Goal: Transaction & Acquisition: Purchase product/service

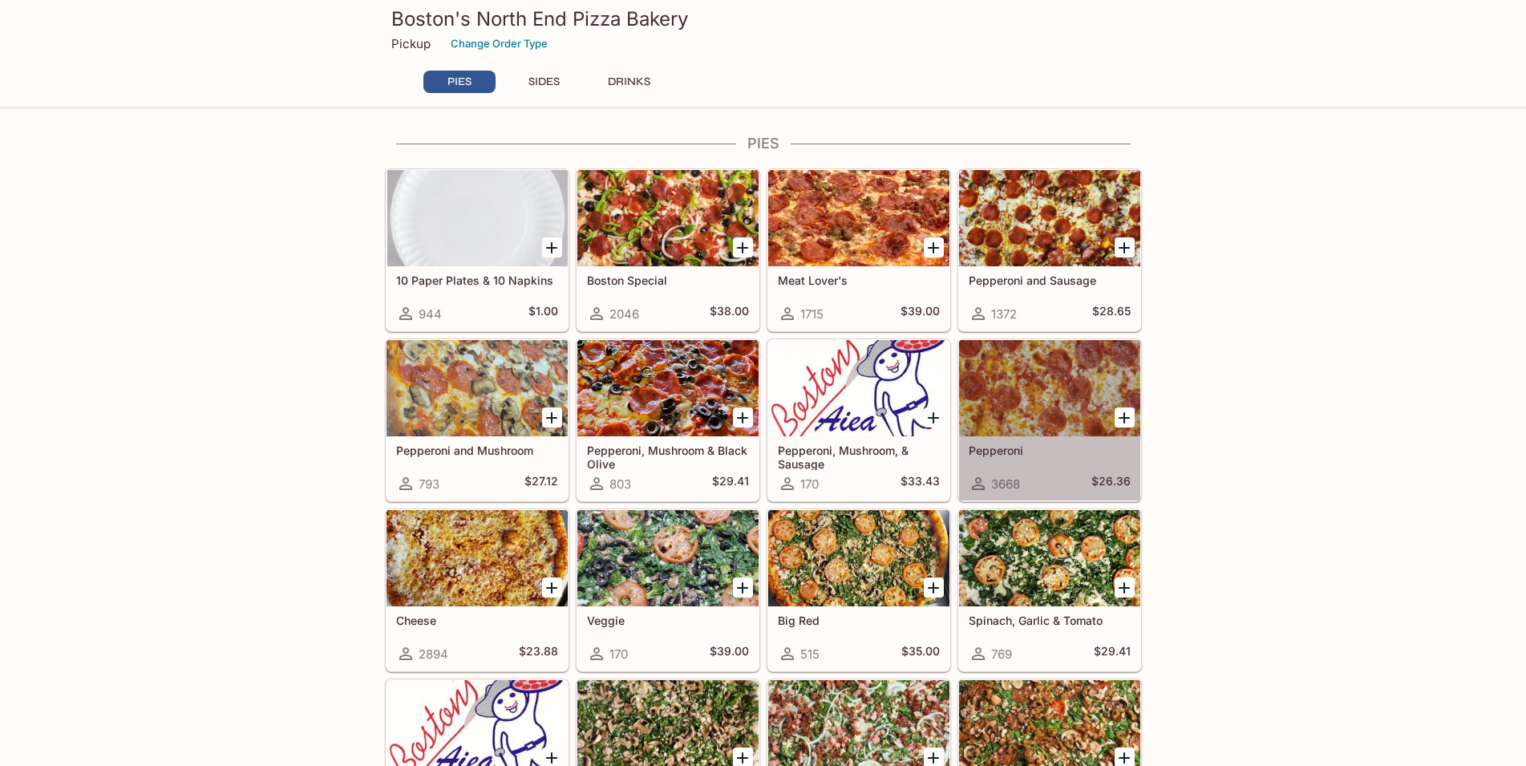
click at [1052, 399] on div at bounding box center [1049, 388] width 181 height 96
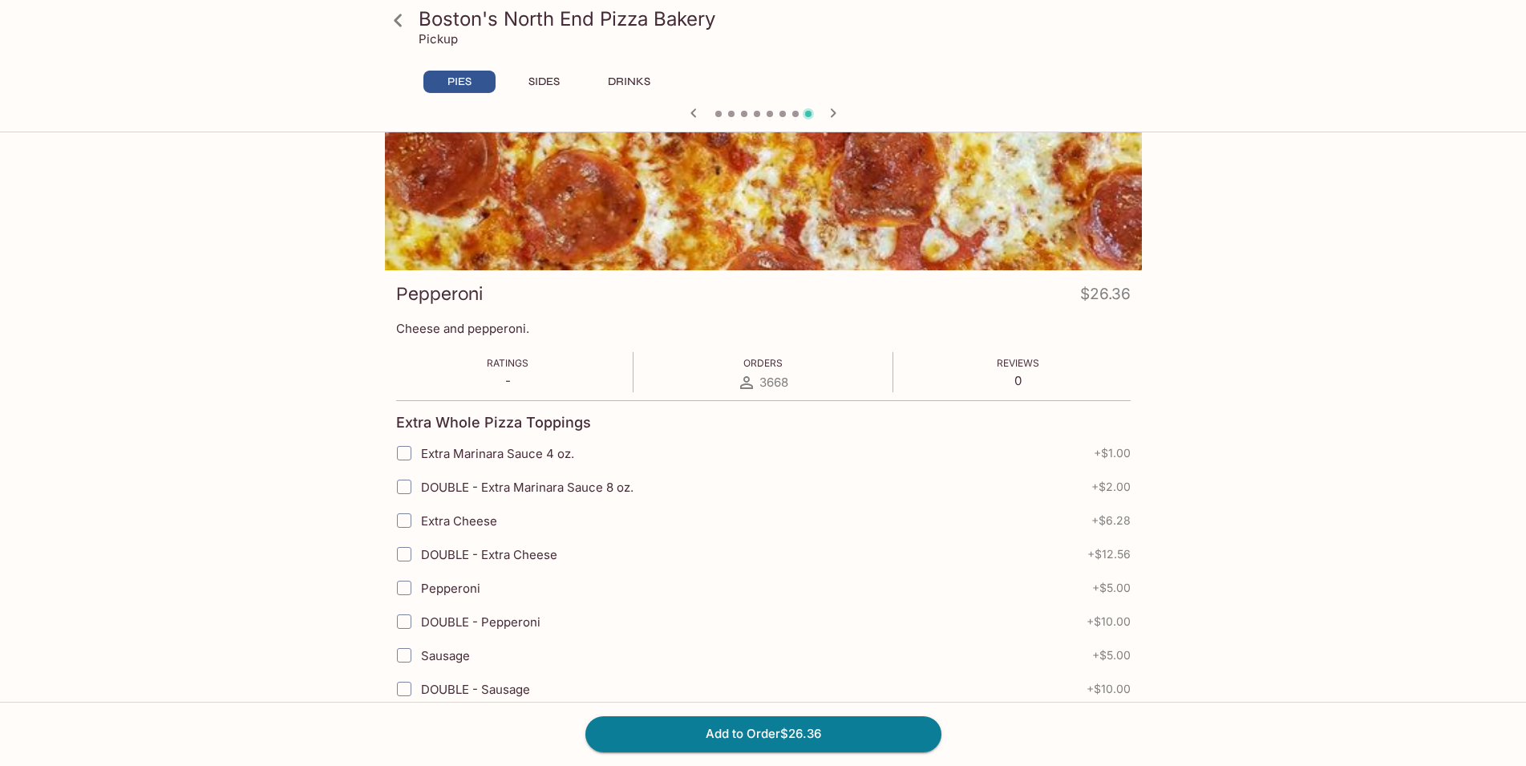
scroll to position [82, 0]
click at [403, 521] on input "Extra Cheese" at bounding box center [404, 519] width 32 height 32
checkbox input "true"
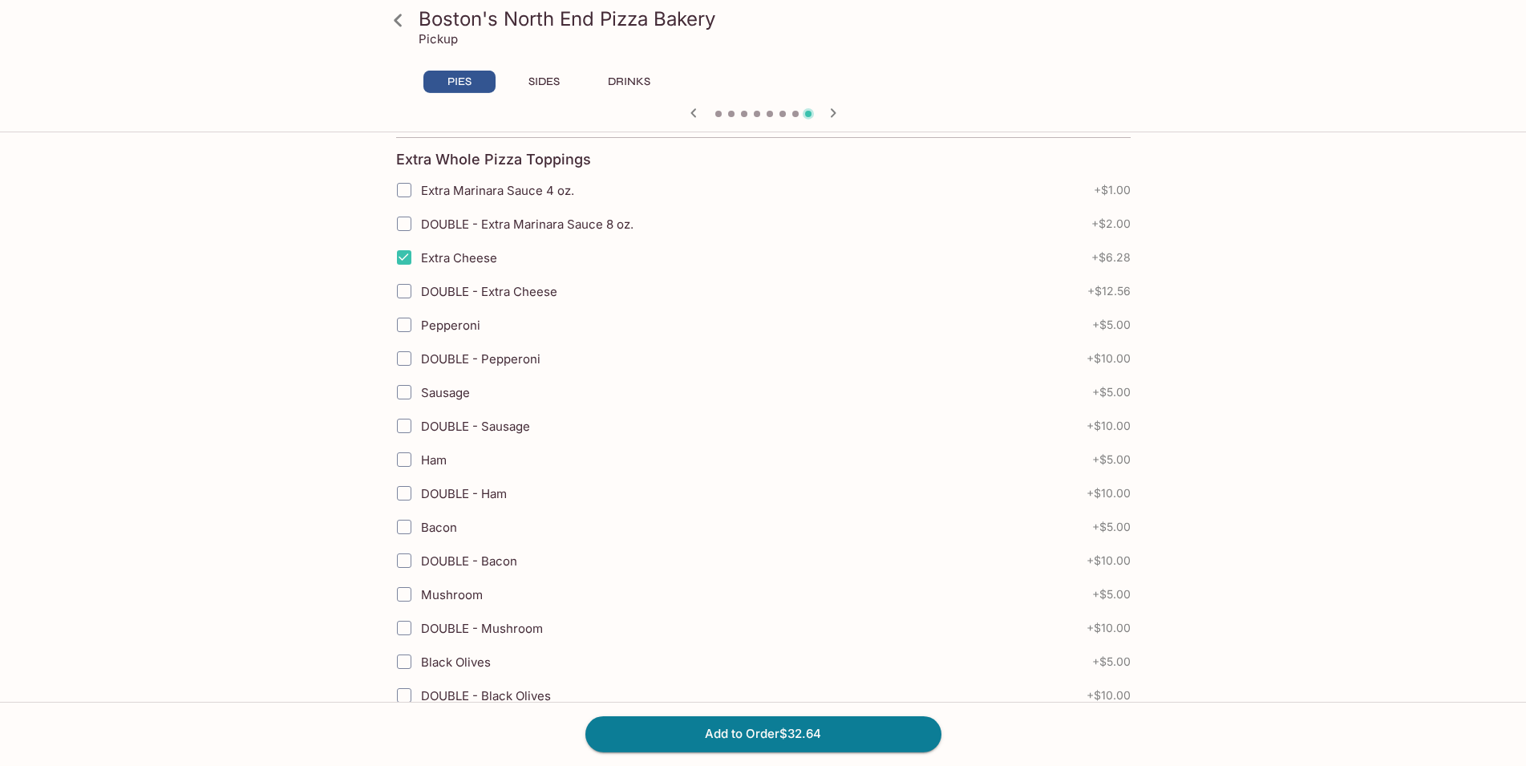
scroll to position [327, 0]
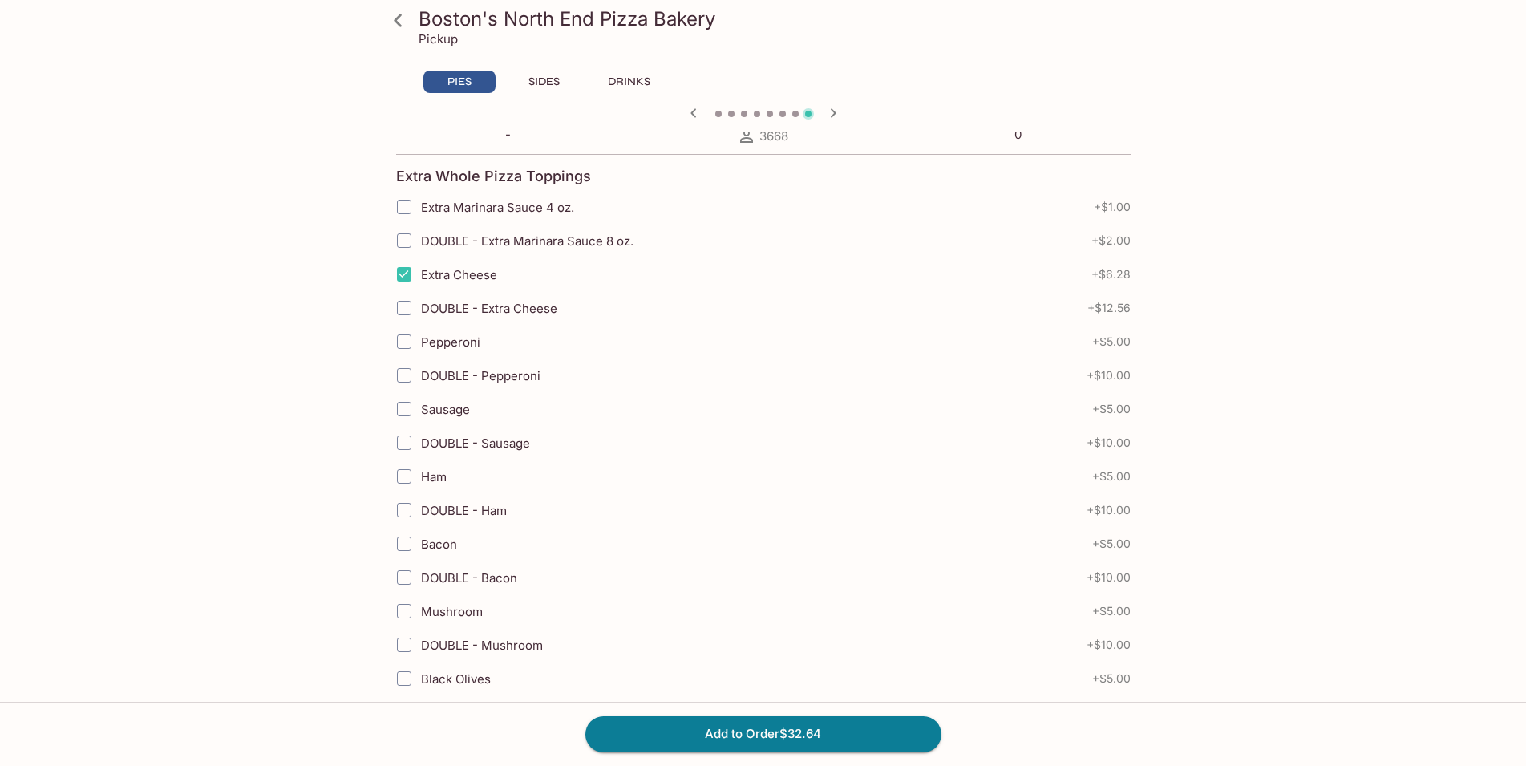
click at [406, 342] on input "Pepperoni" at bounding box center [404, 341] width 32 height 32
checkbox input "true"
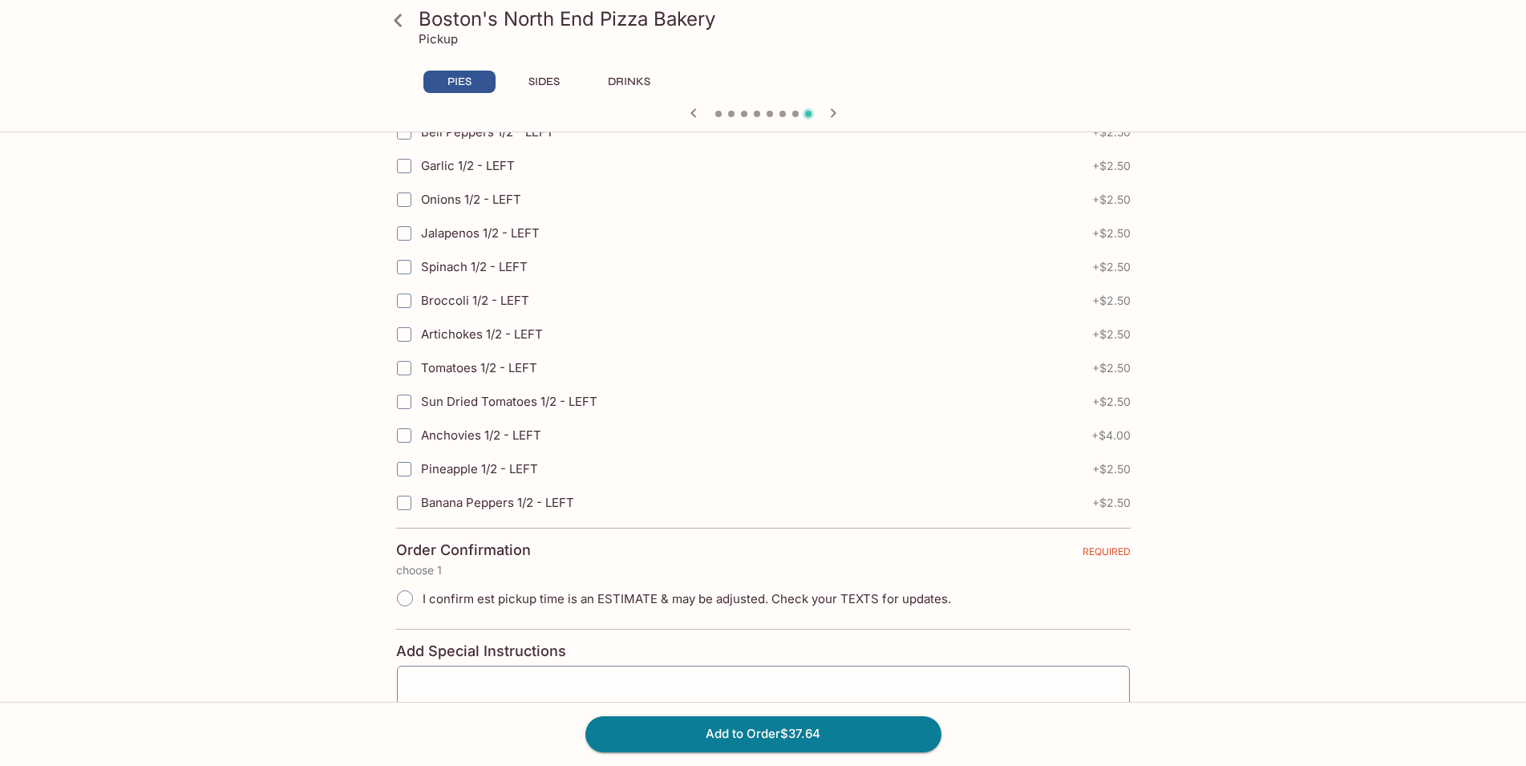
scroll to position [3490, 0]
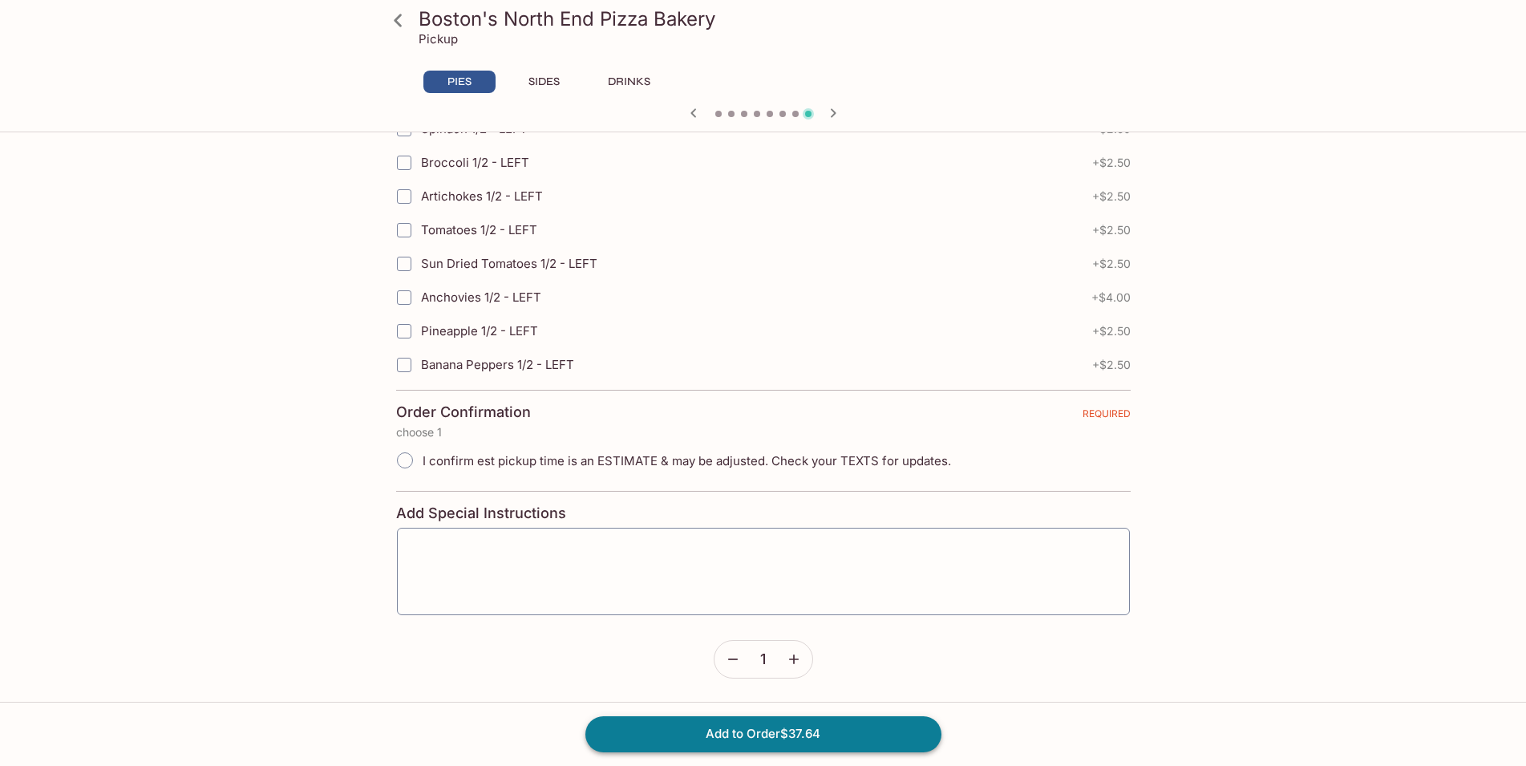
click at [800, 736] on button "Add to Order $37.64" at bounding box center [763, 733] width 356 height 35
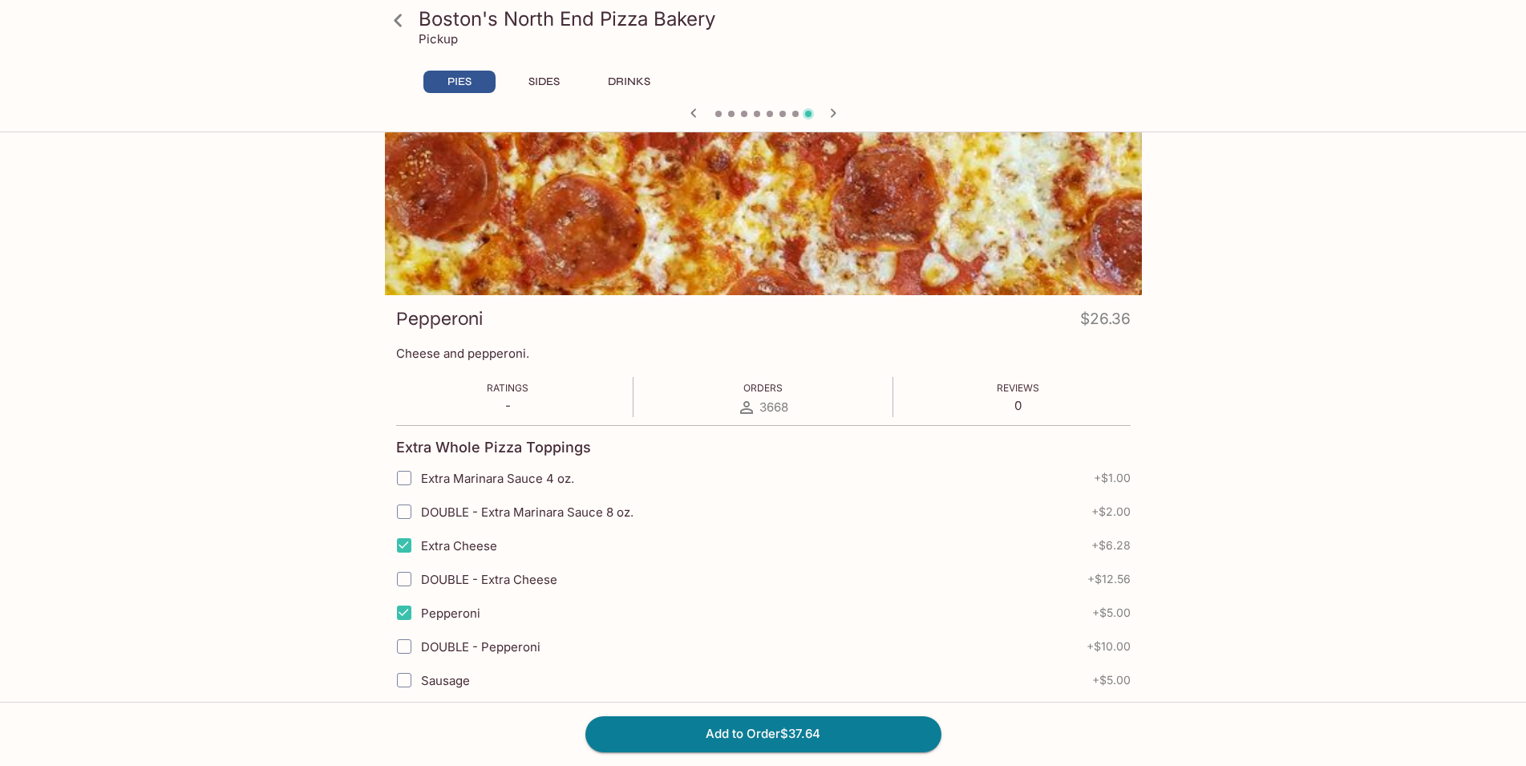
scroll to position [0, 0]
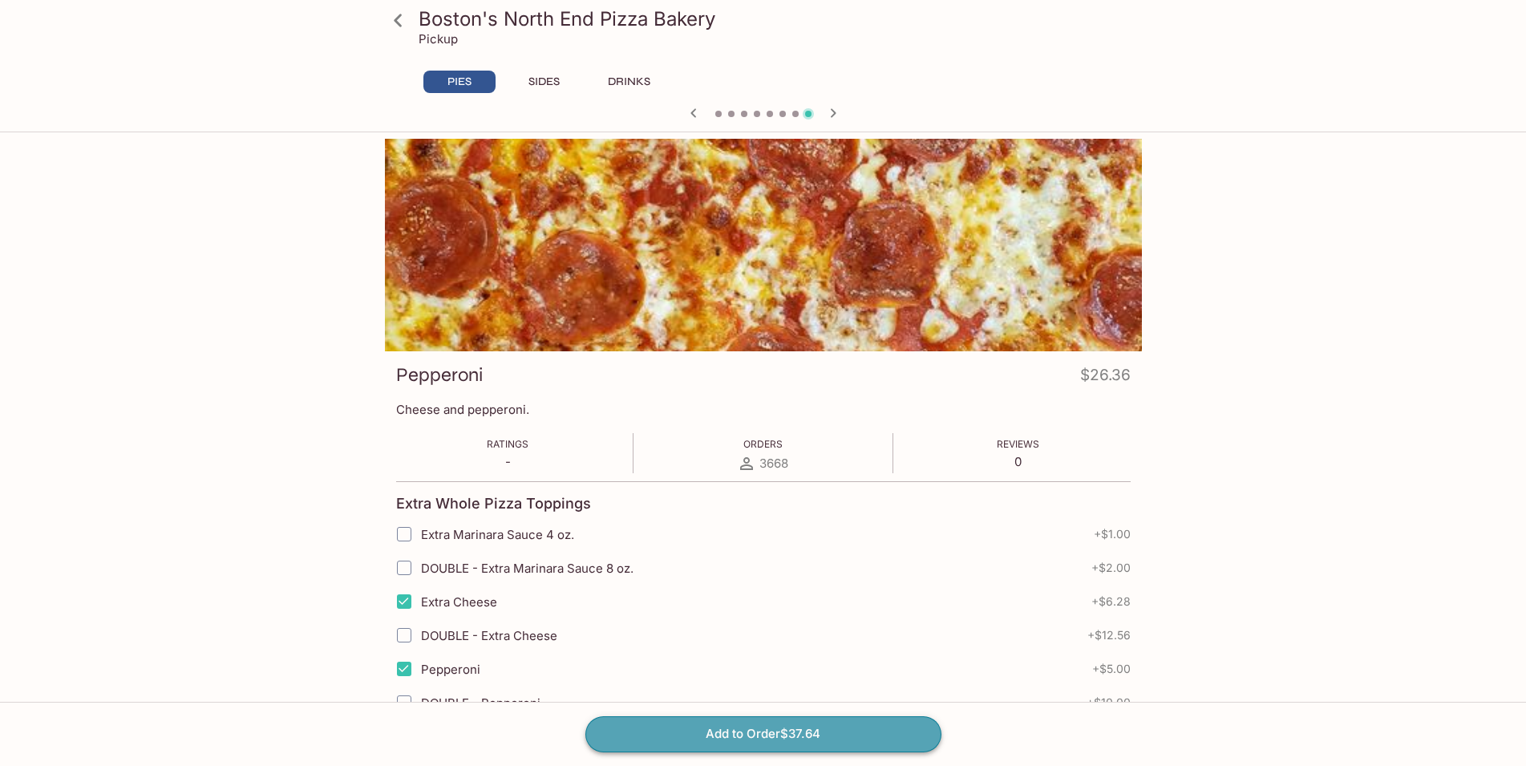
click at [772, 724] on button "Add to Order $37.64" at bounding box center [763, 733] width 356 height 35
click at [401, 529] on input "Extra Marinara Sauce 4 oz." at bounding box center [404, 534] width 32 height 32
checkbox input "true"
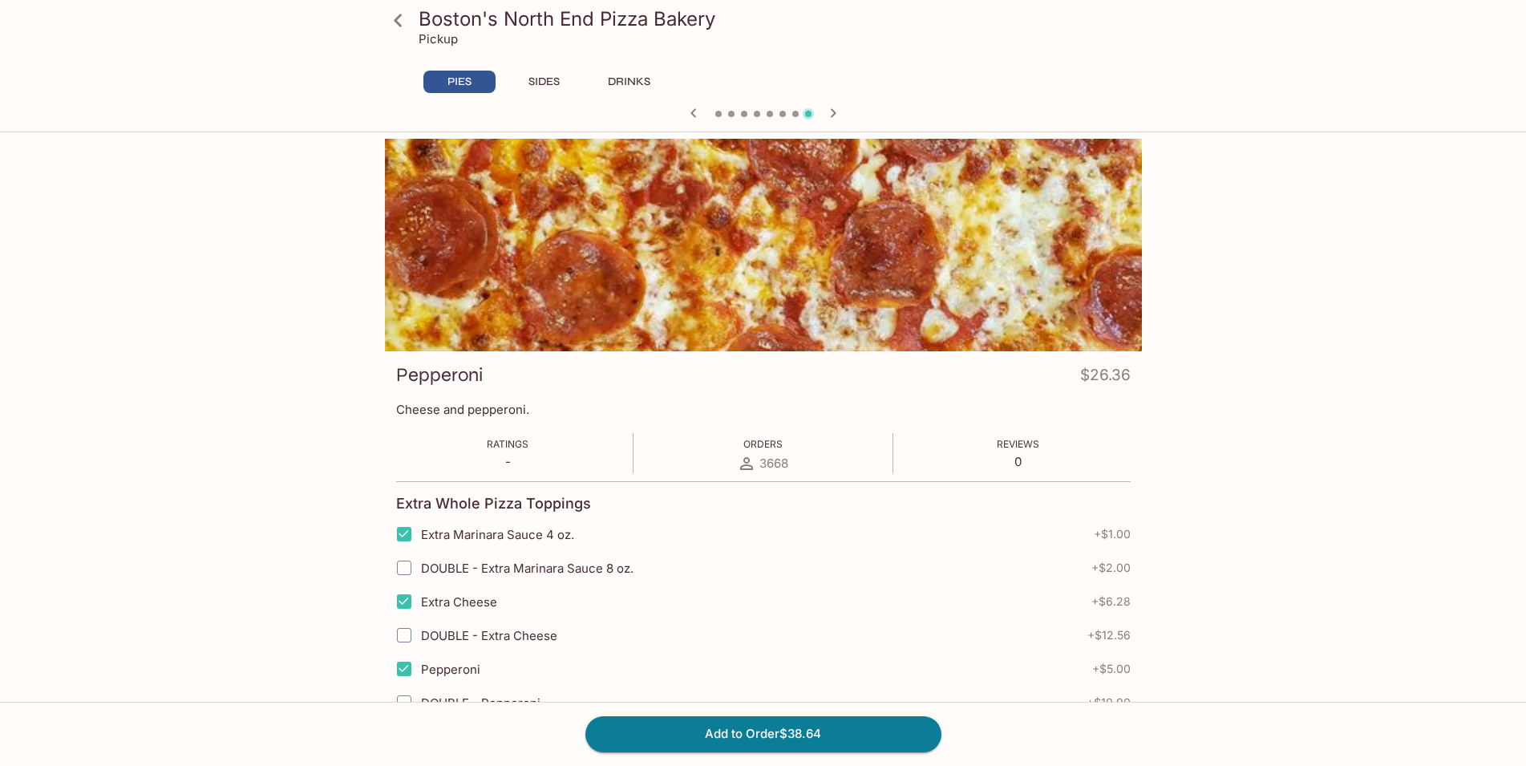
click at [406, 669] on input "Pepperoni" at bounding box center [404, 669] width 32 height 32
checkbox input "false"
click at [801, 734] on button "Add to Order $33.64" at bounding box center [763, 733] width 356 height 35
click at [394, 18] on icon at bounding box center [398, 20] width 28 height 28
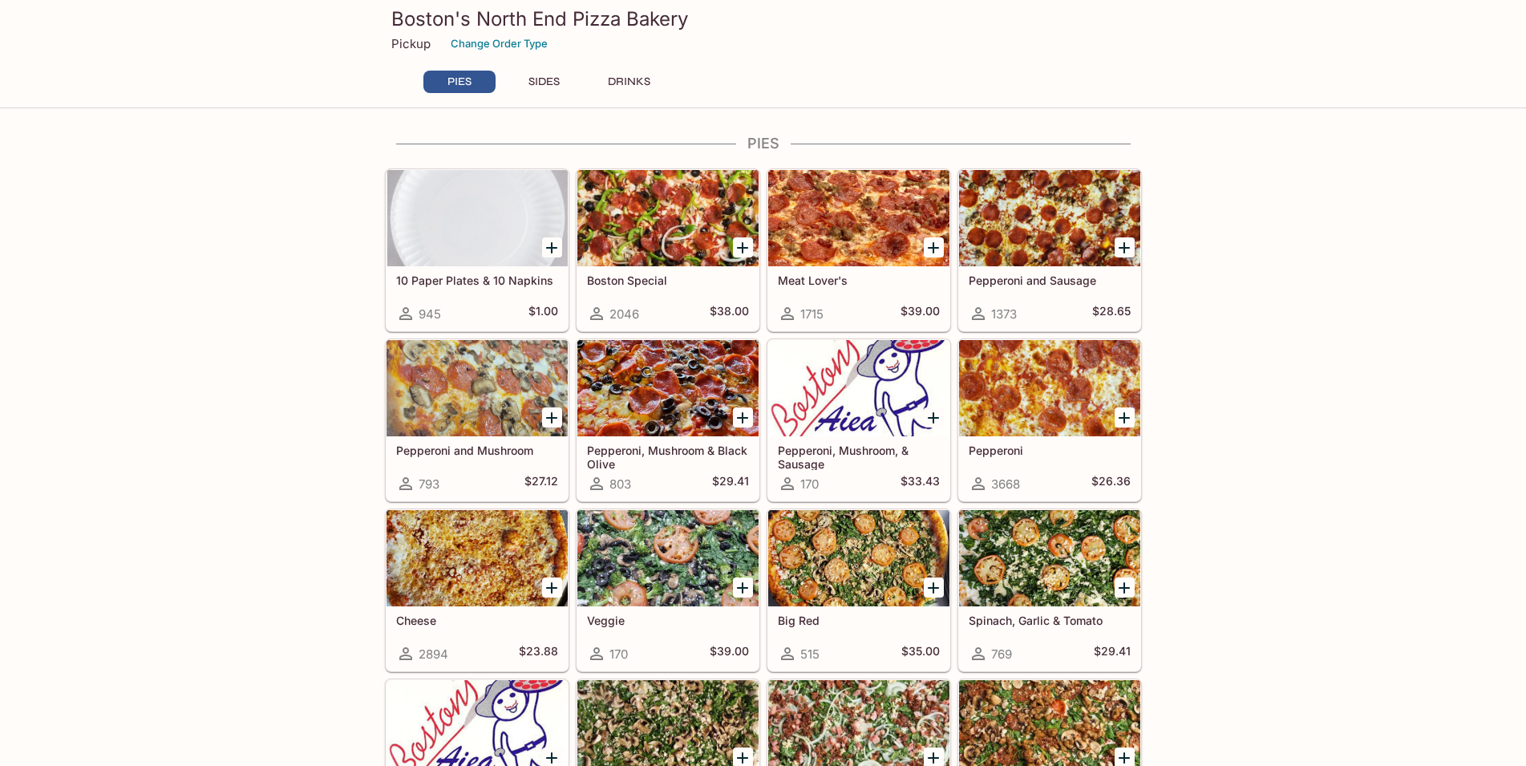
click at [531, 24] on h3 "Boston's North End Pizza Bakery" at bounding box center [763, 18] width 744 height 25
click at [1055, 419] on div at bounding box center [1049, 388] width 181 height 96
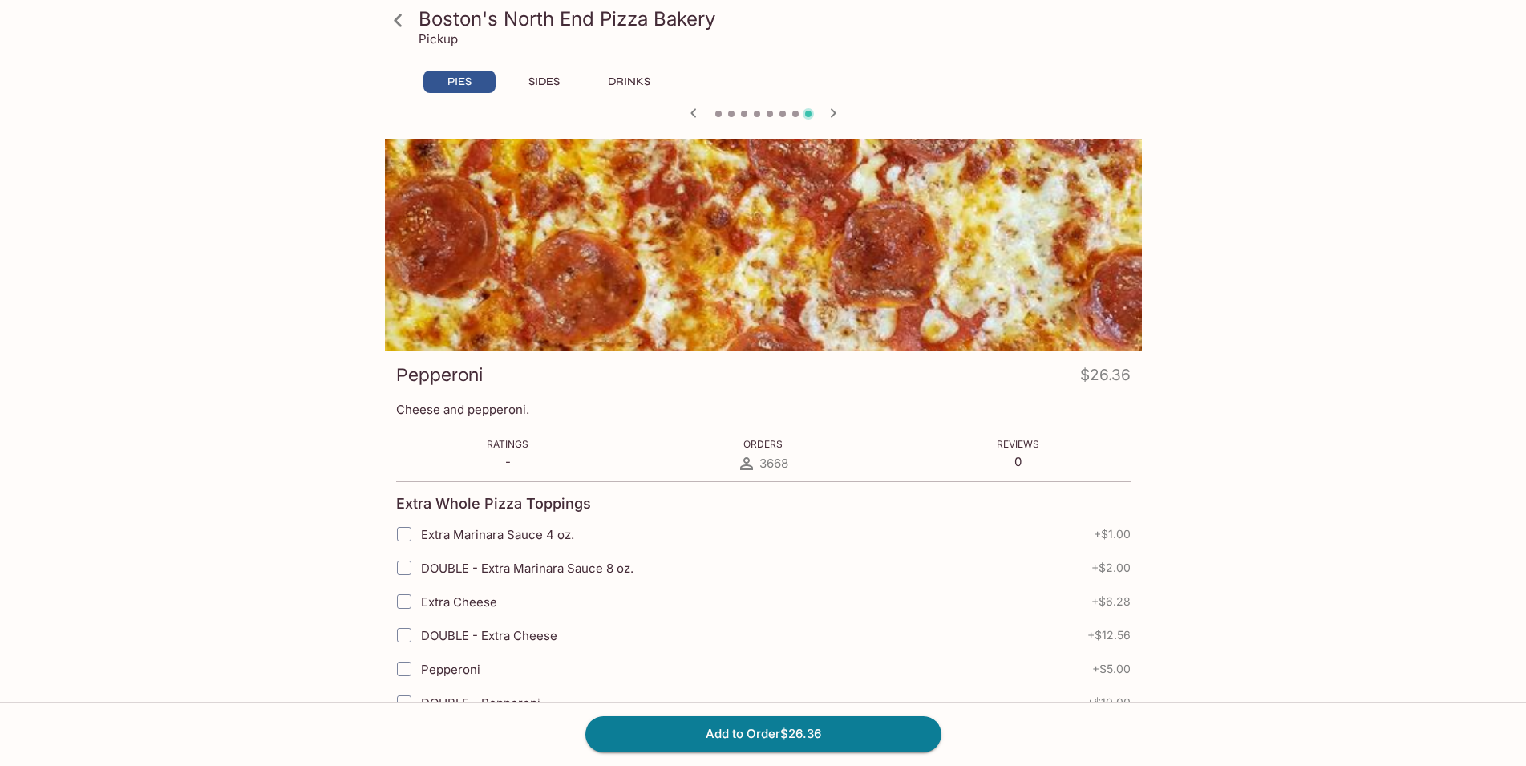
click at [401, 535] on input "Extra Marinara Sauce 4 oz." at bounding box center [404, 534] width 32 height 32
checkbox input "true"
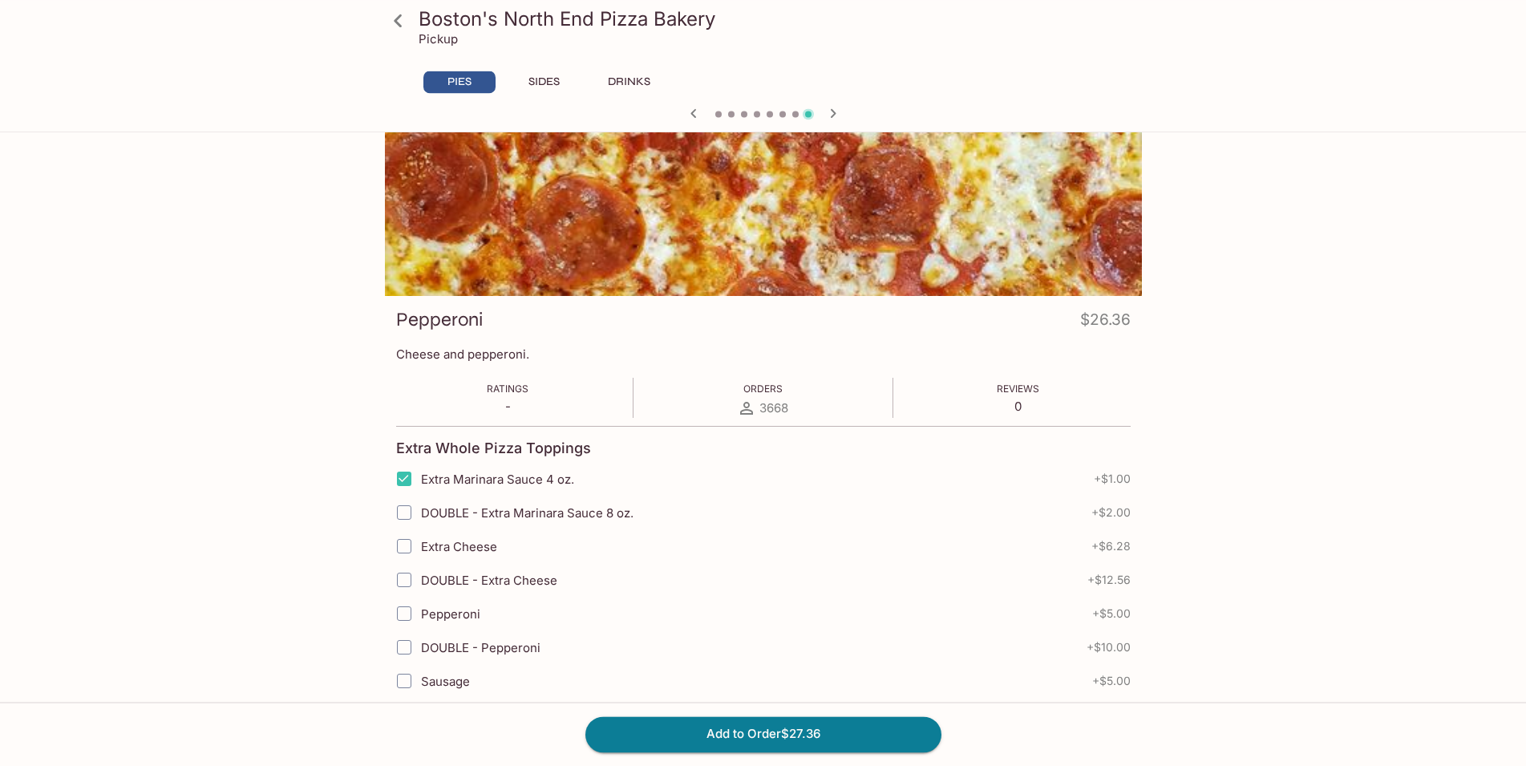
scroll to position [82, 0]
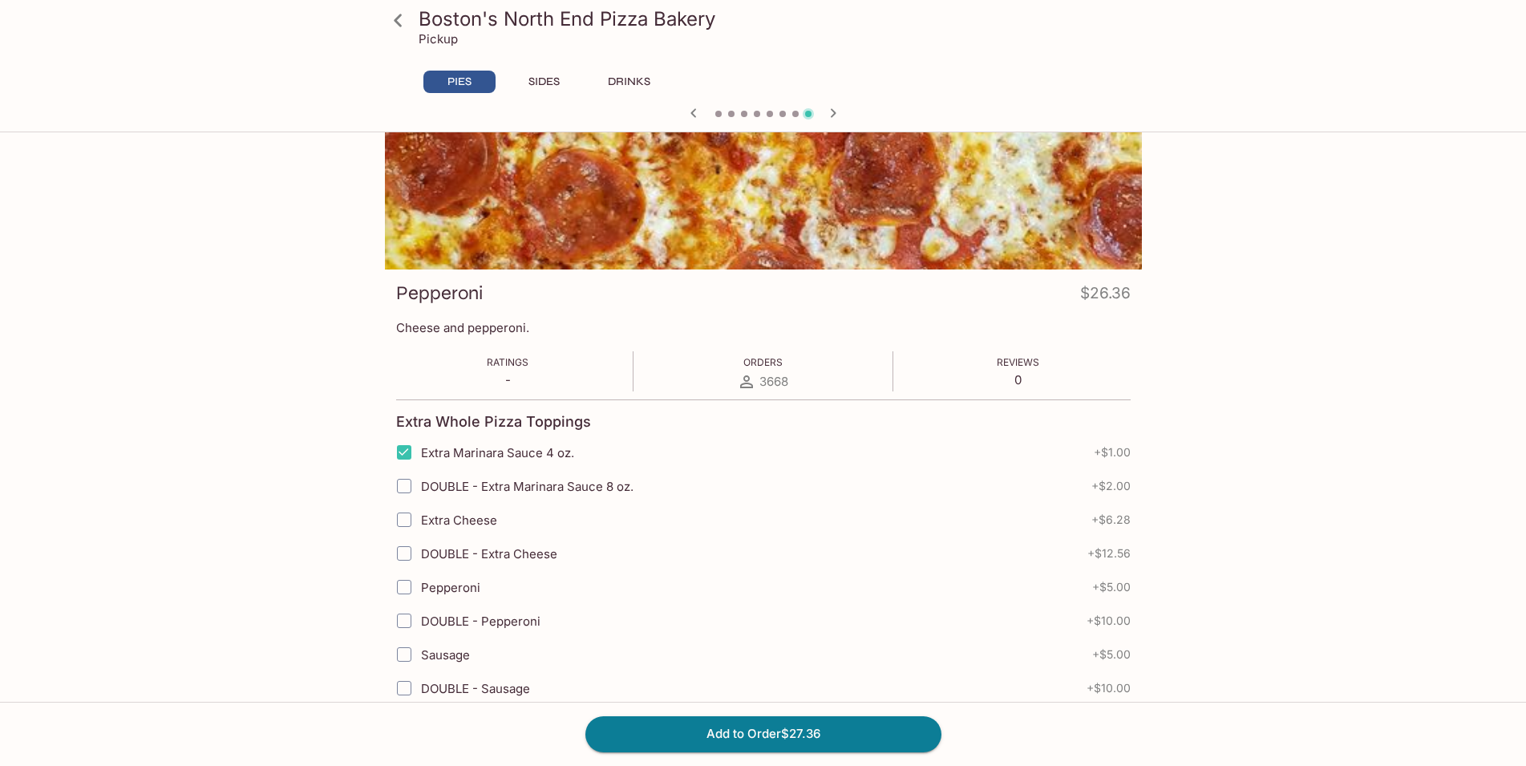
click at [404, 520] on input "Extra Cheese" at bounding box center [404, 519] width 32 height 32
checkbox input "true"
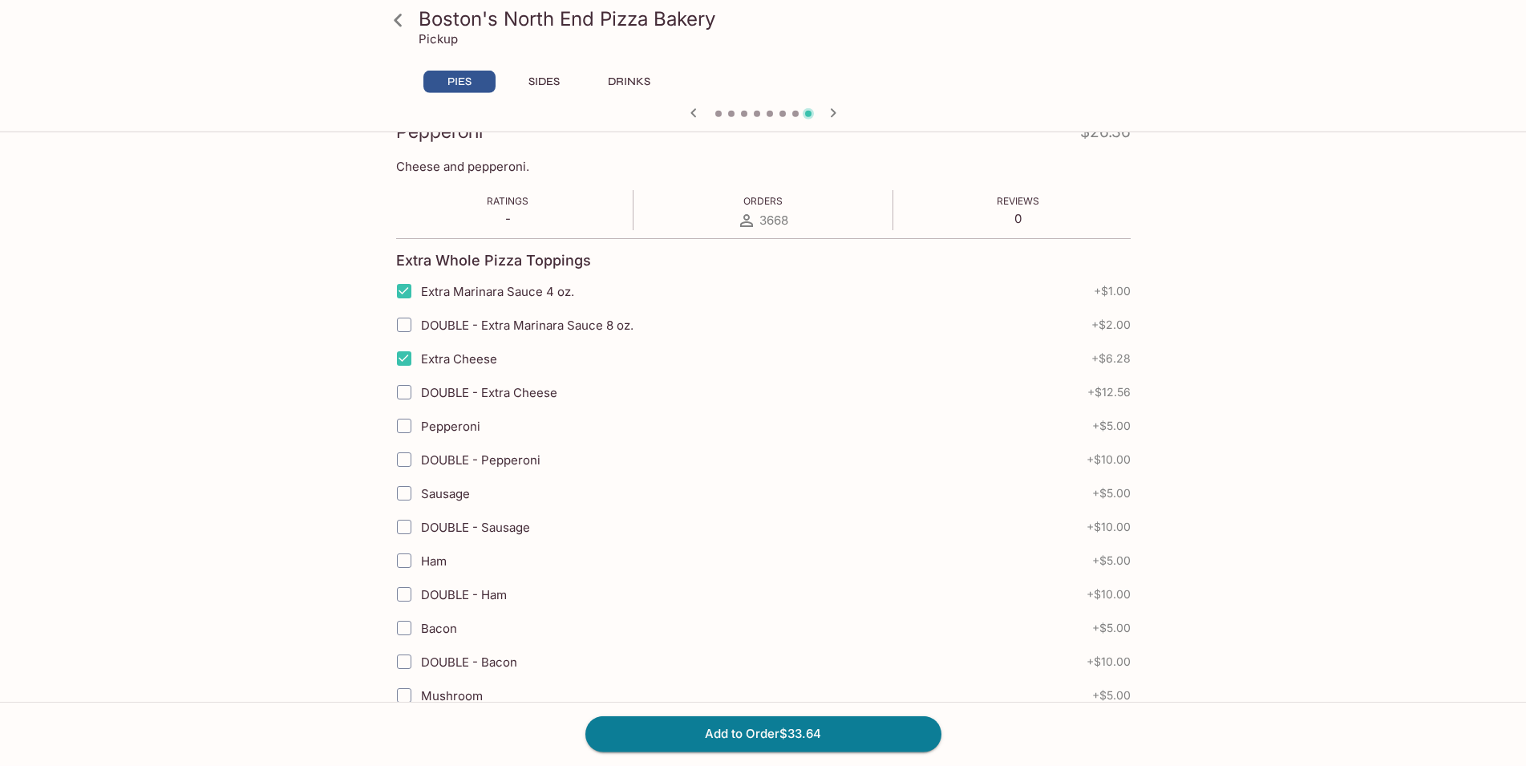
scroll to position [245, 0]
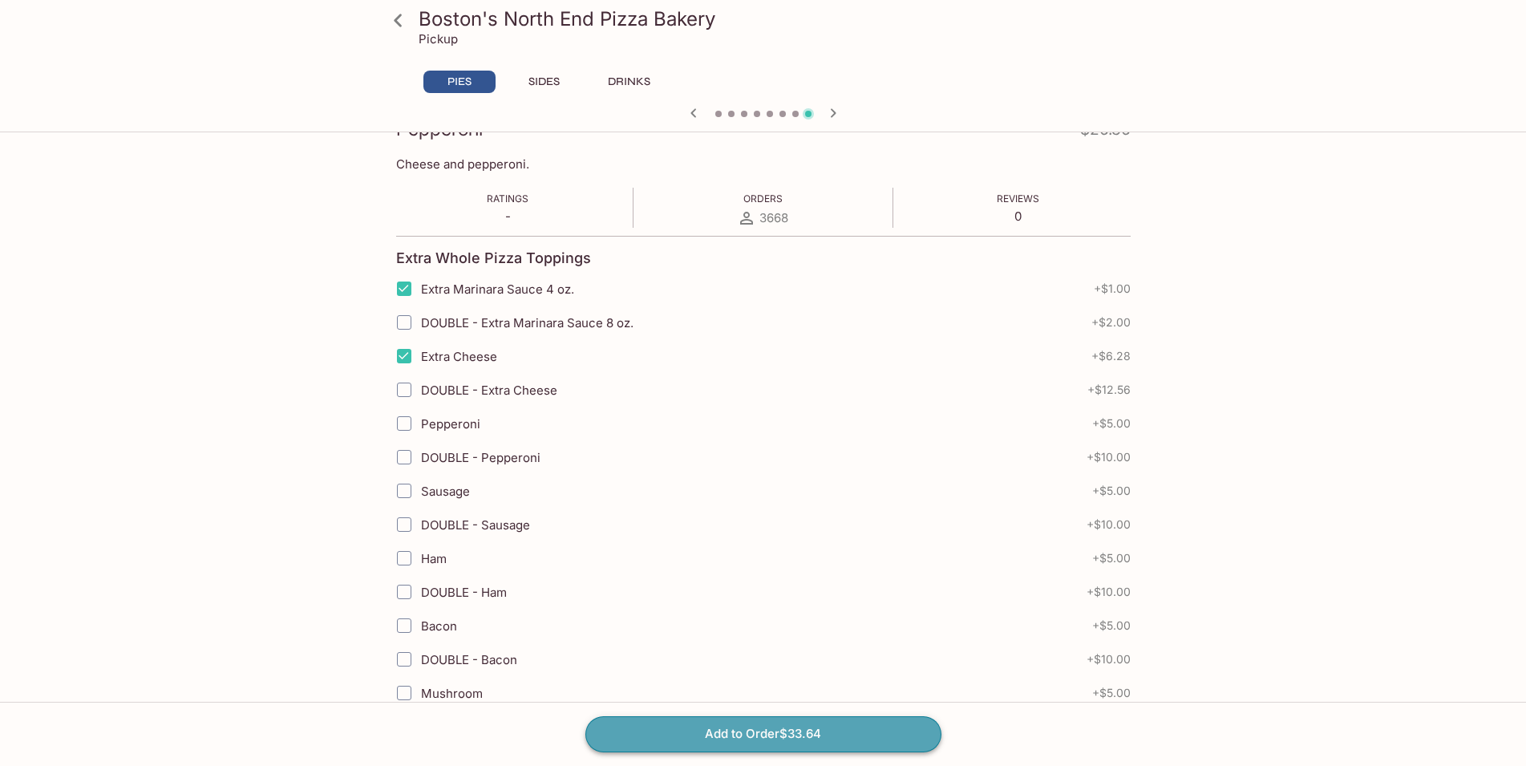
click at [755, 733] on button "Add to Order $33.64" at bounding box center [763, 733] width 356 height 35
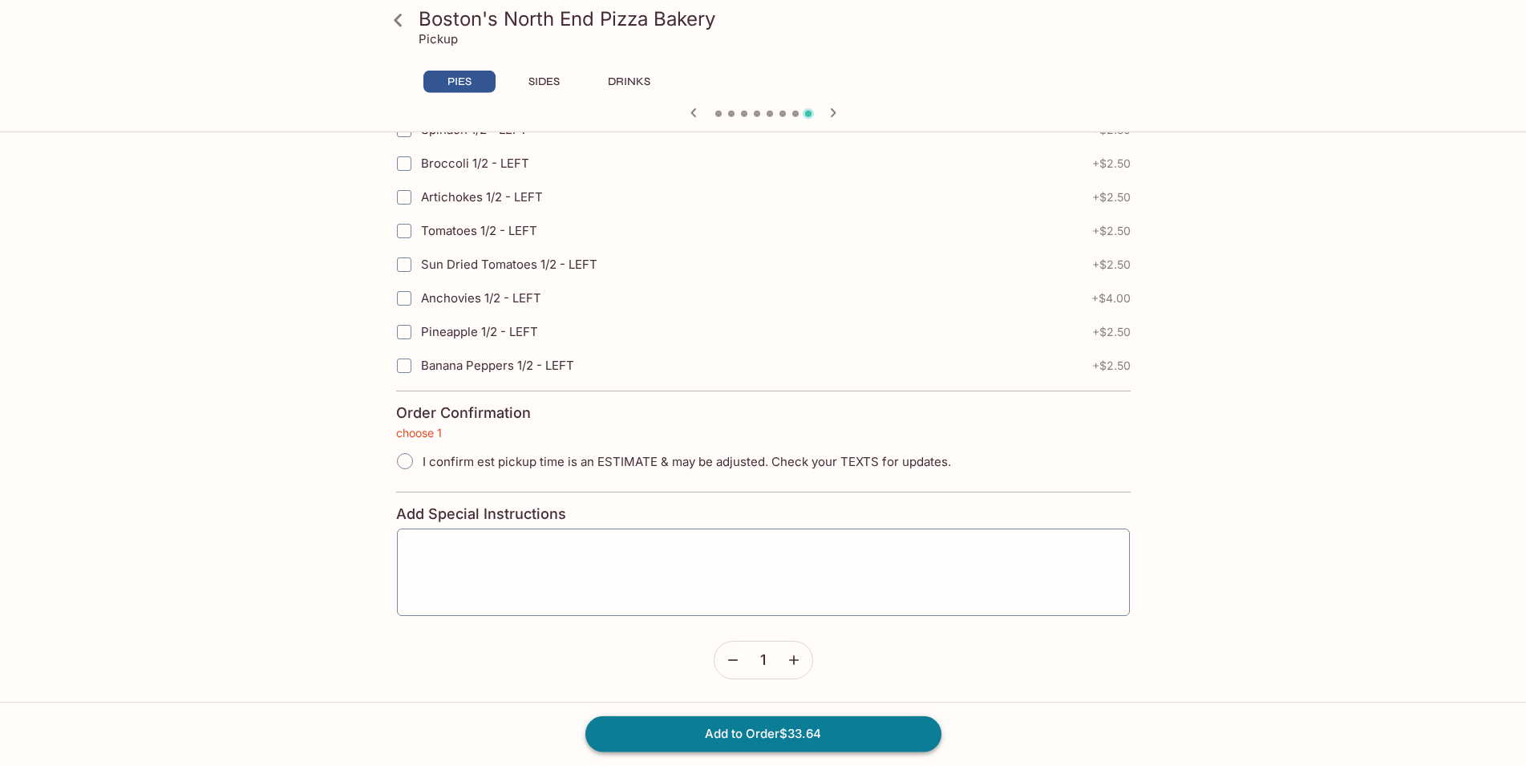
scroll to position [3490, 0]
click at [451, 464] on span "I confirm est pickup time is an ESTIMATE & may be adjusted. Check your TEXTS fo…" at bounding box center [686, 460] width 528 height 15
click at [422, 464] on input "I confirm est pickup time is an ESTIMATE & may be adjusted. Check your TEXTS fo…" at bounding box center [405, 460] width 34 height 34
radio input "true"
click at [774, 734] on button "Add to Order $33.64" at bounding box center [763, 733] width 356 height 35
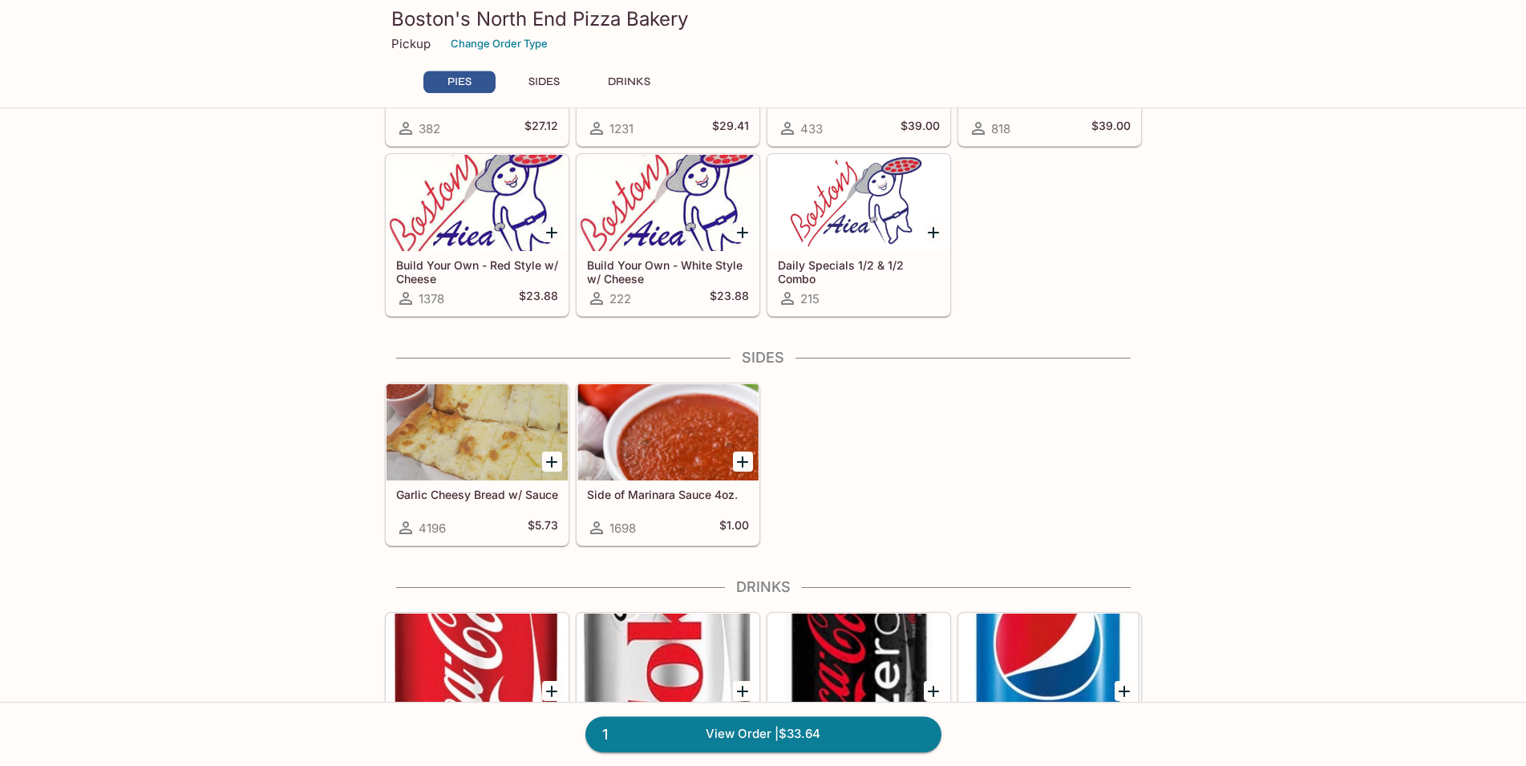
scroll to position [716, 0]
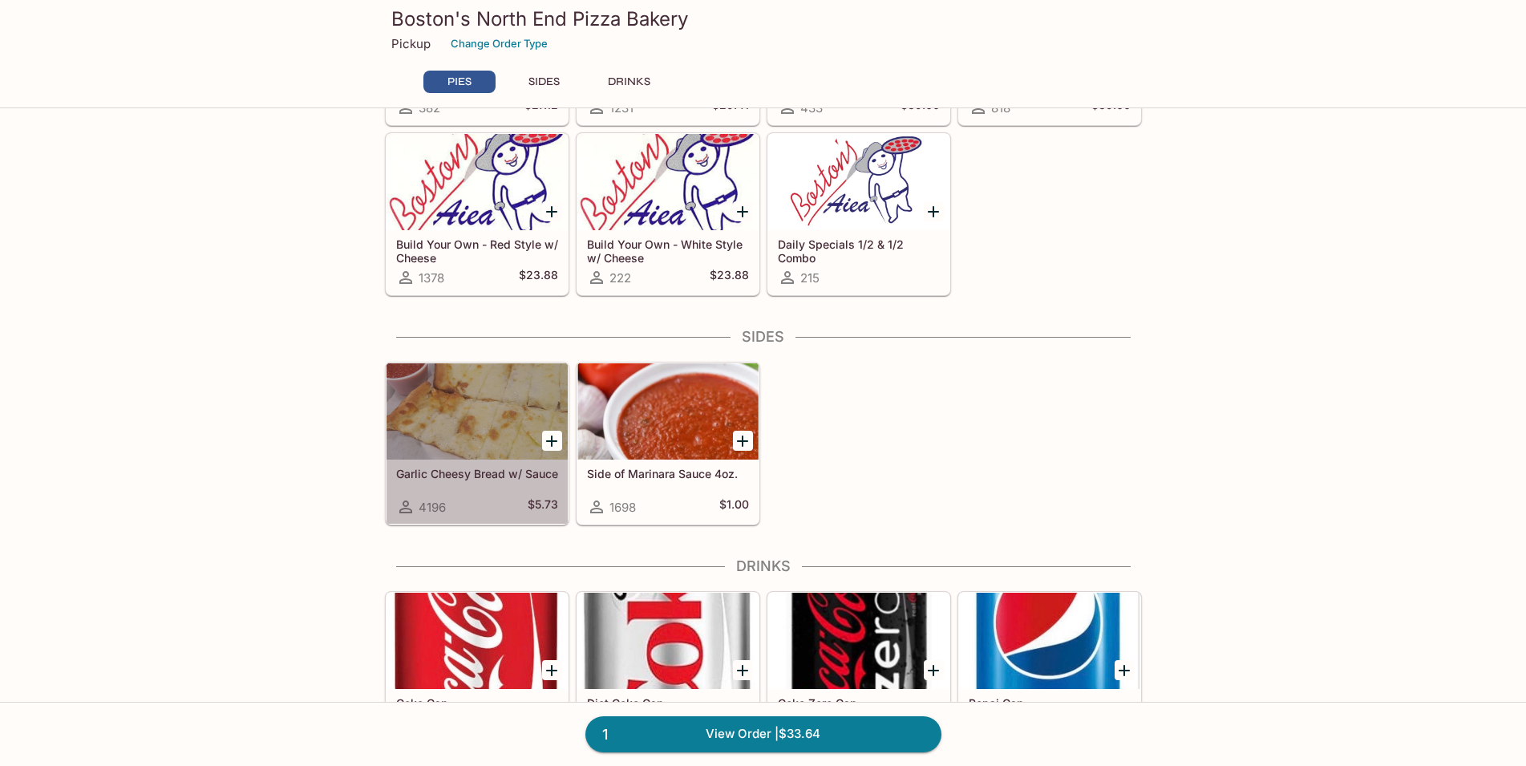
click at [427, 442] on div at bounding box center [476, 411] width 181 height 96
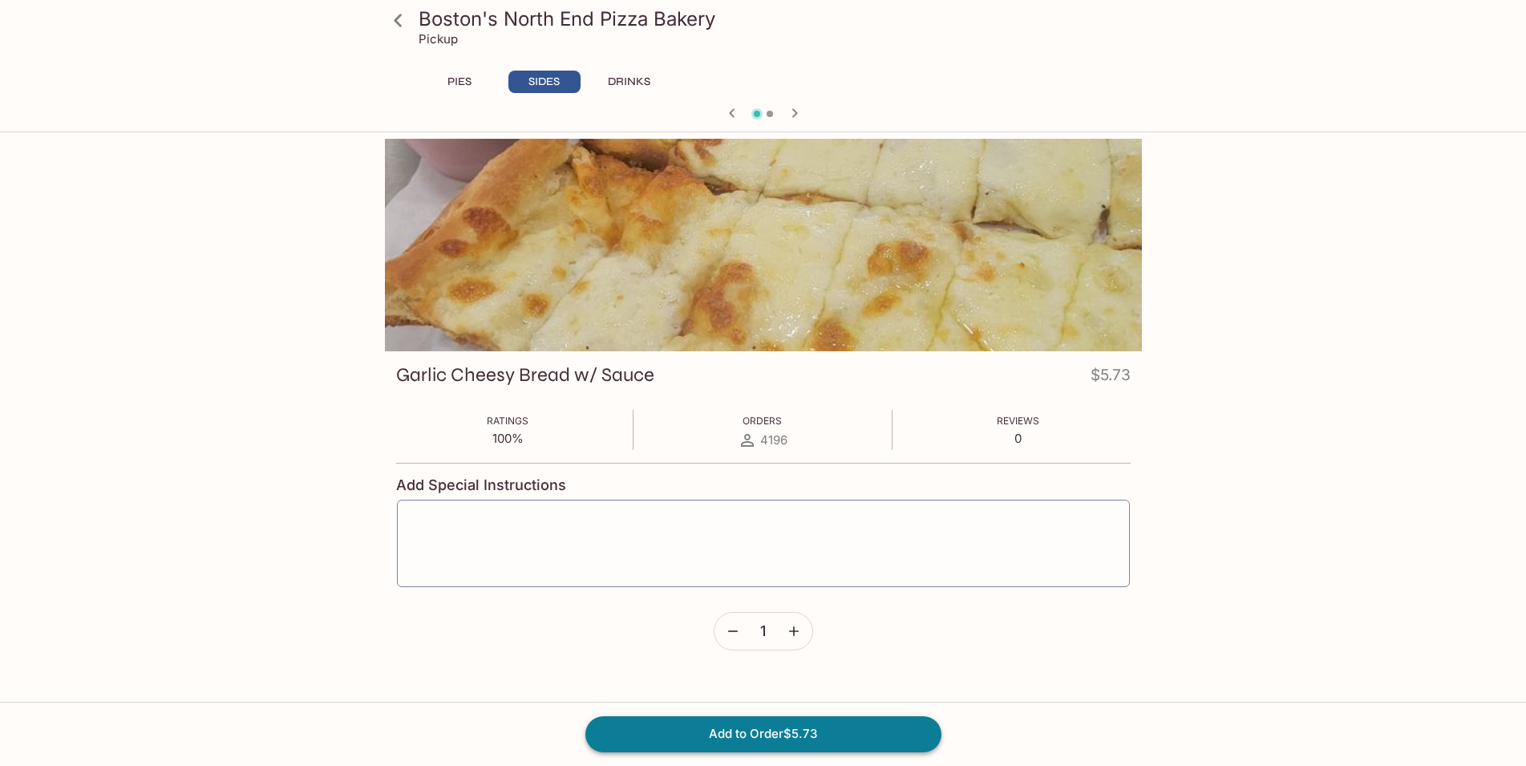
click at [795, 734] on button "Add to Order $5.73" at bounding box center [763, 733] width 356 height 35
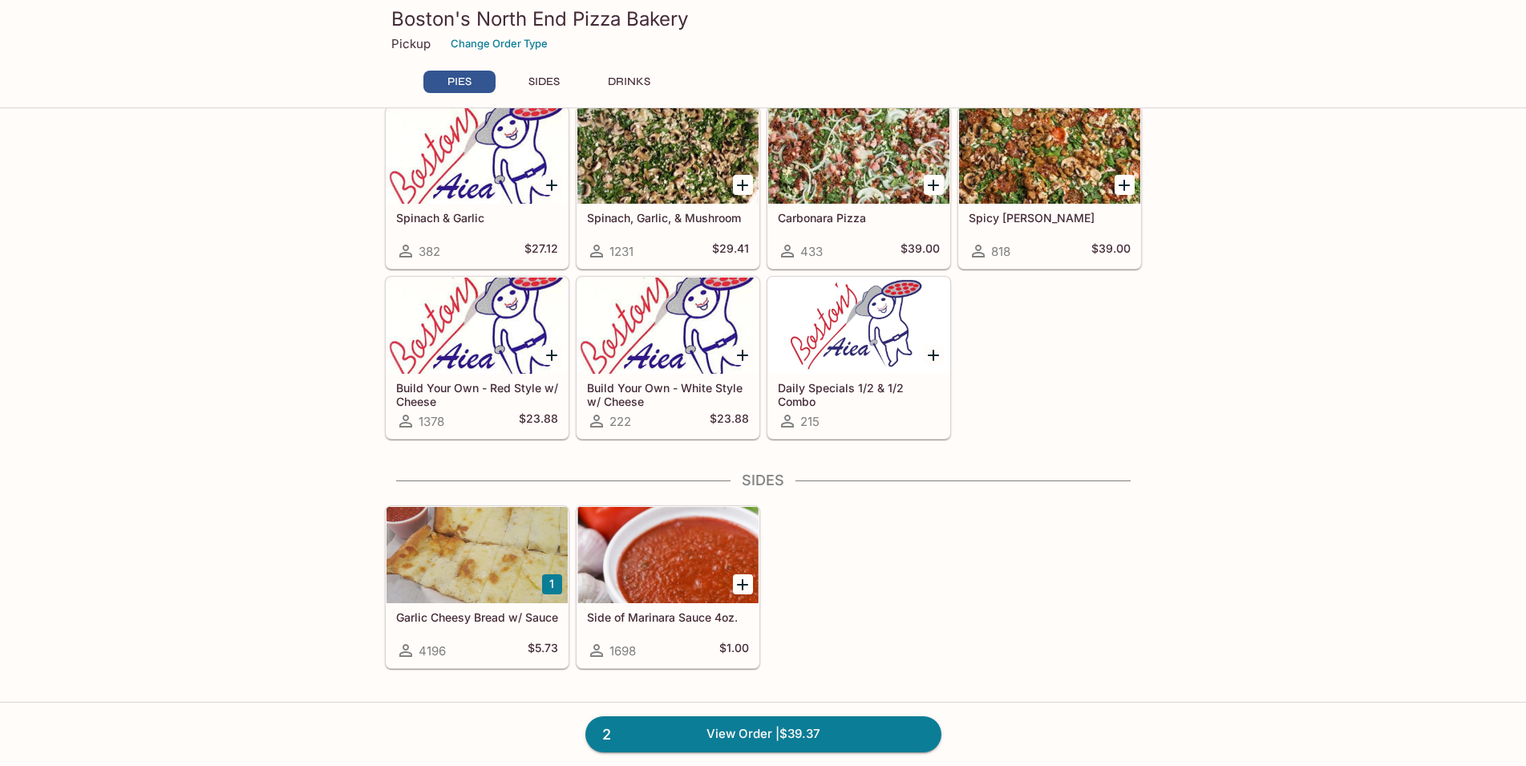
scroll to position [818, 0]
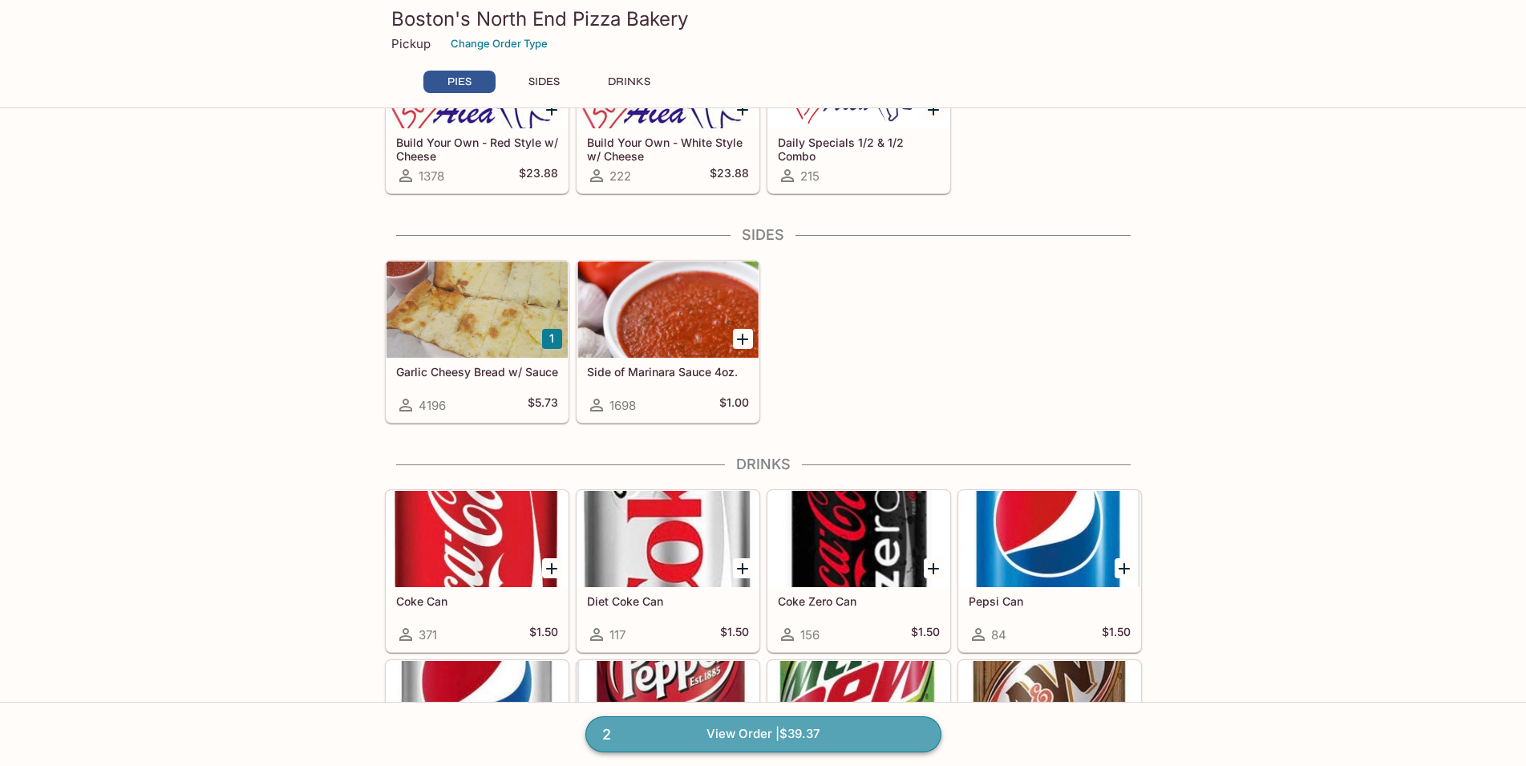
click at [769, 733] on link "2 View Order | $39.37" at bounding box center [763, 733] width 356 height 35
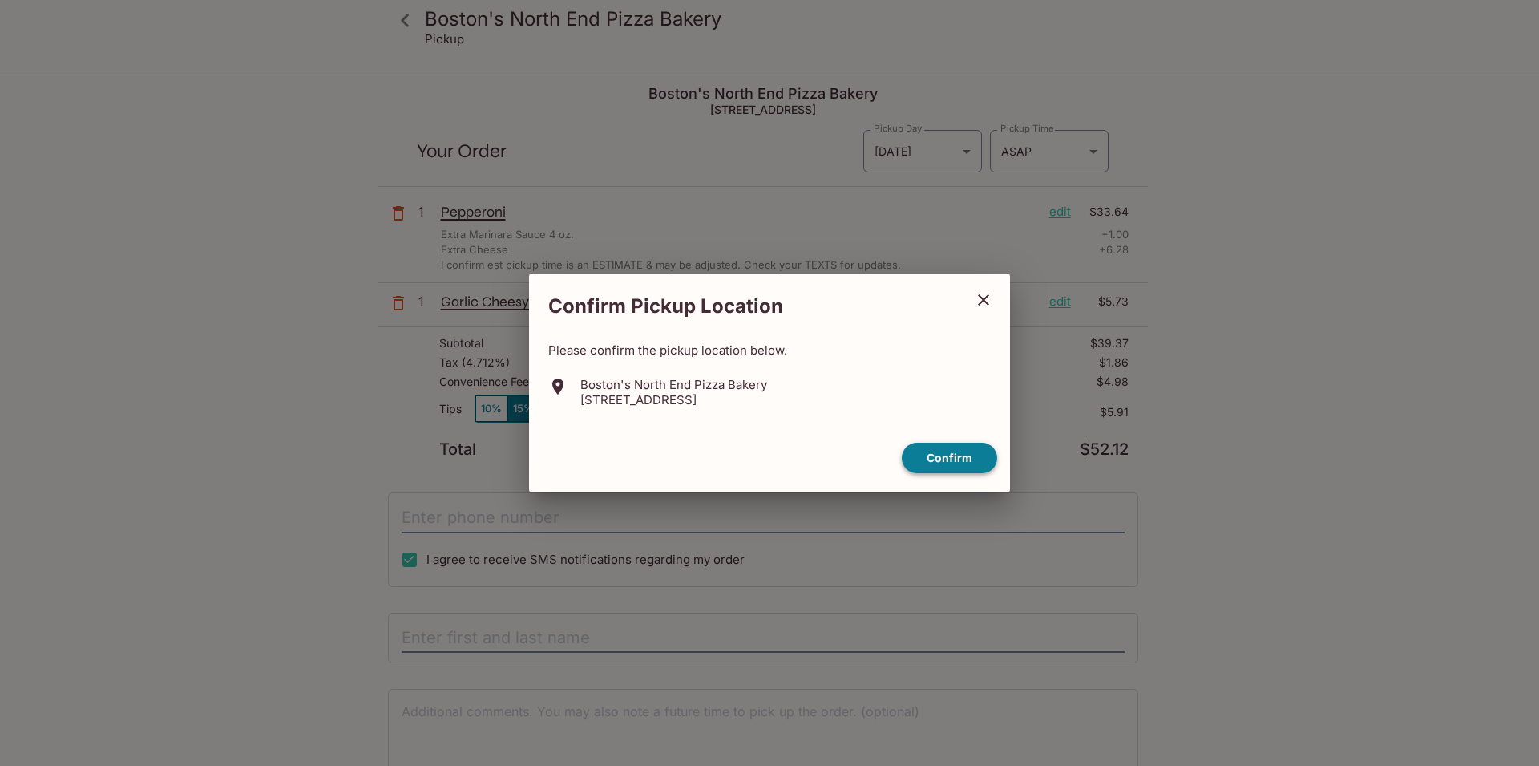
click at [934, 458] on button "Confirm" at bounding box center [949, 458] width 95 height 31
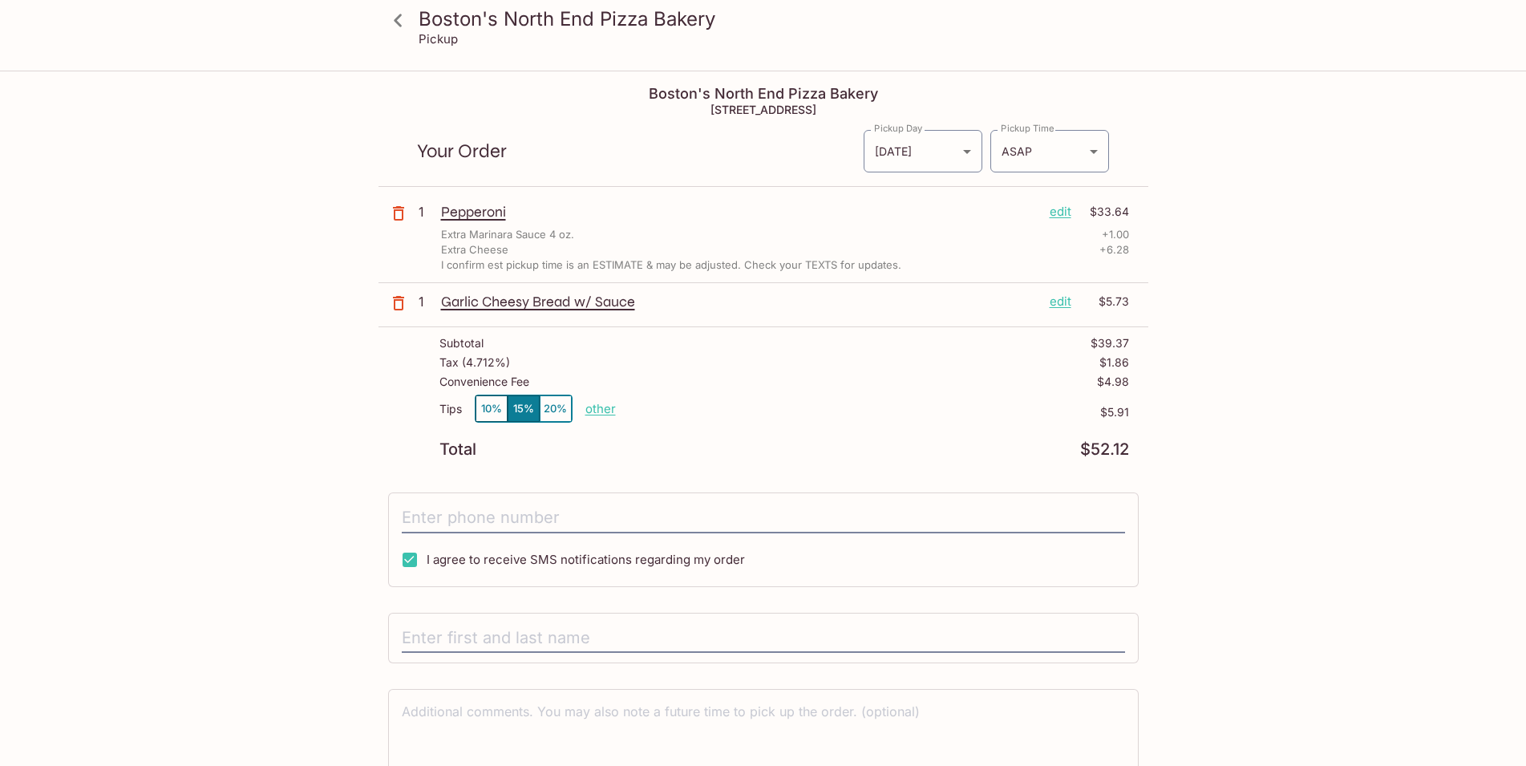
click at [495, 407] on button "10%" at bounding box center [491, 408] width 32 height 26
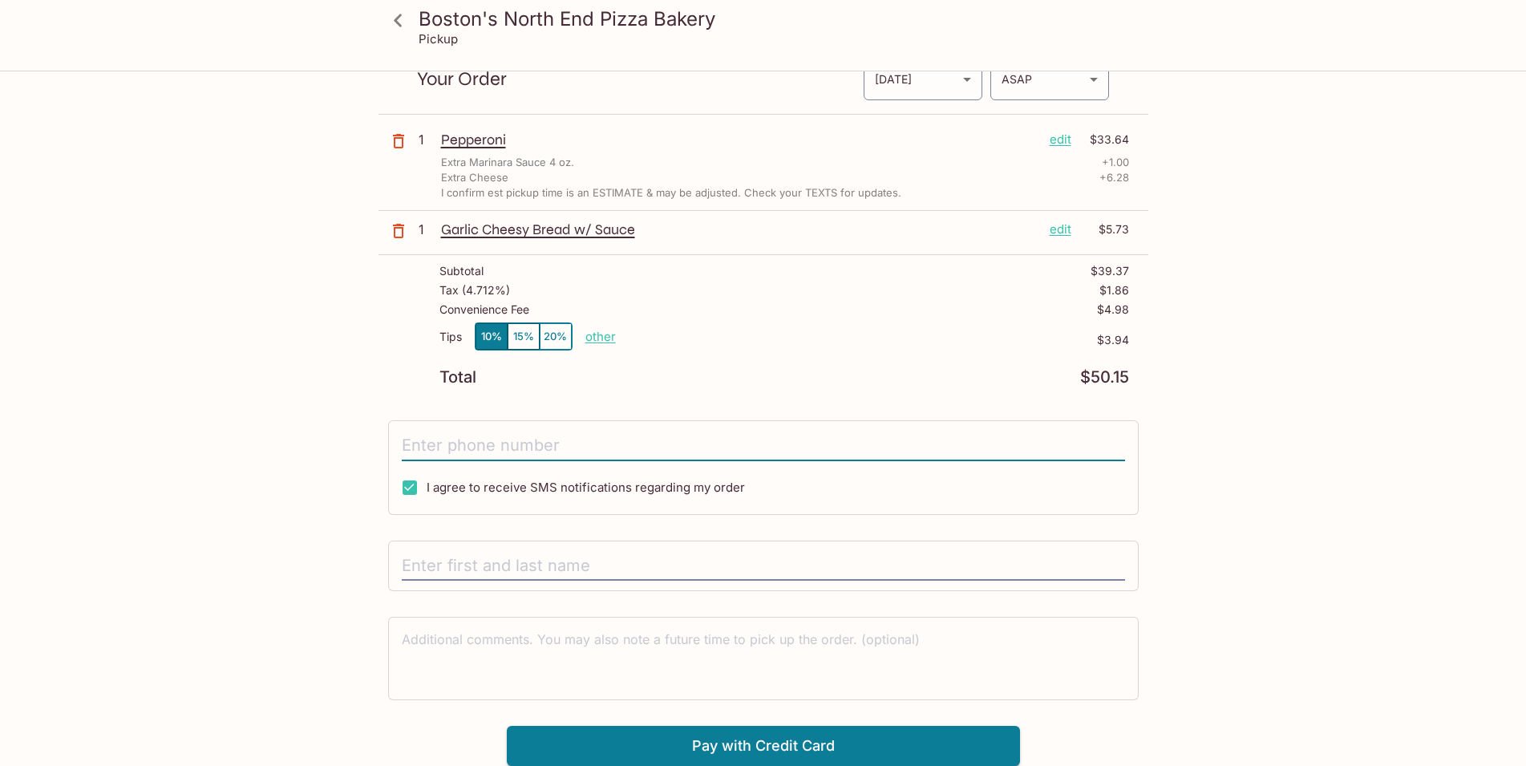
click at [509, 447] on input "tel" at bounding box center [763, 445] width 723 height 30
type input "(808) 721-6269"
click at [480, 556] on input "text" at bounding box center [763, 566] width 723 height 30
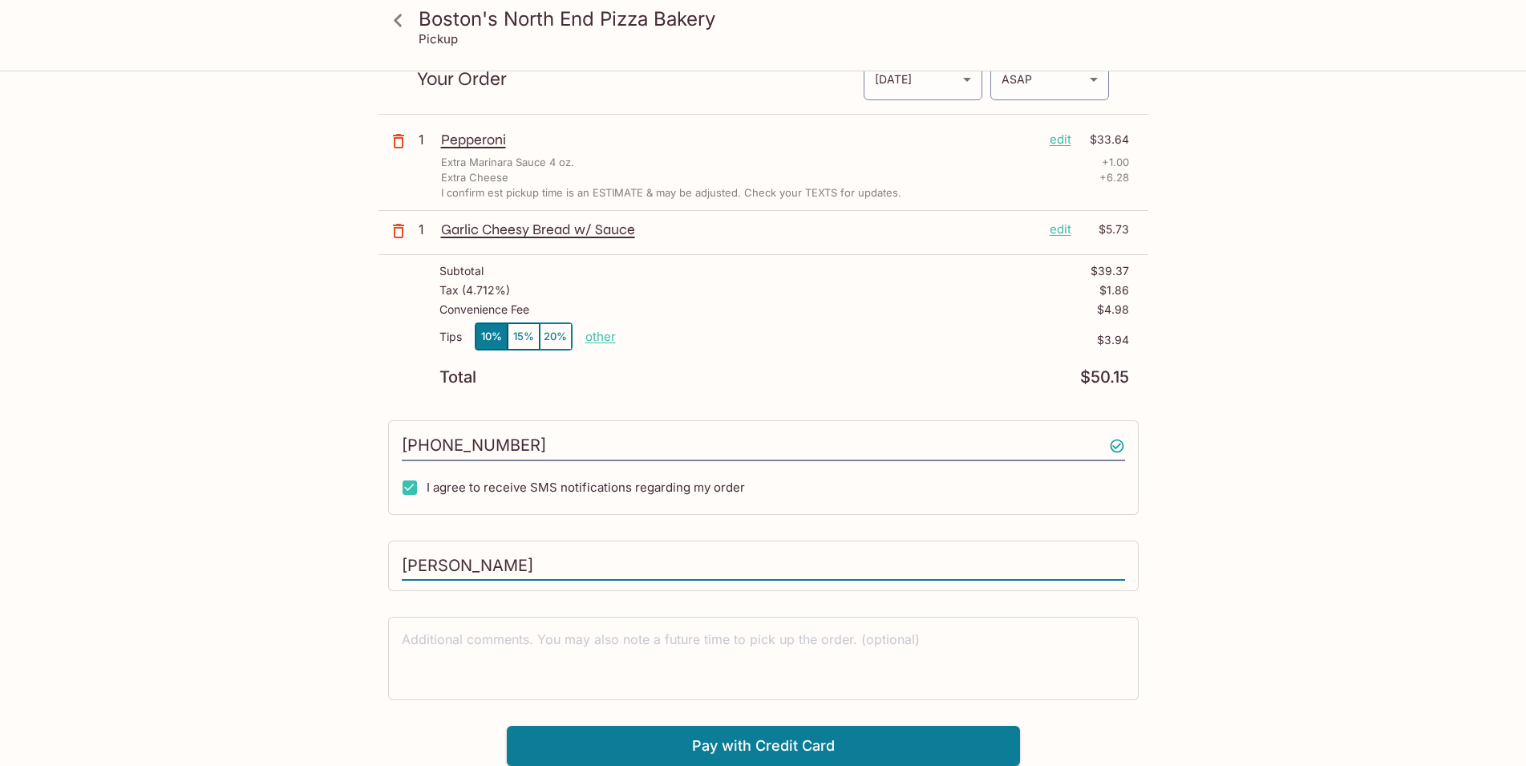
type input "Geraldine Manibusan"
click at [1245, 611] on div "Boston's North End Pizza Bakery Pickup Boston's North End Pizza Bakery 98-302 K…" at bounding box center [763, 383] width 1026 height 766
click at [929, 747] on button "Pay with Credit Card" at bounding box center [763, 746] width 513 height 40
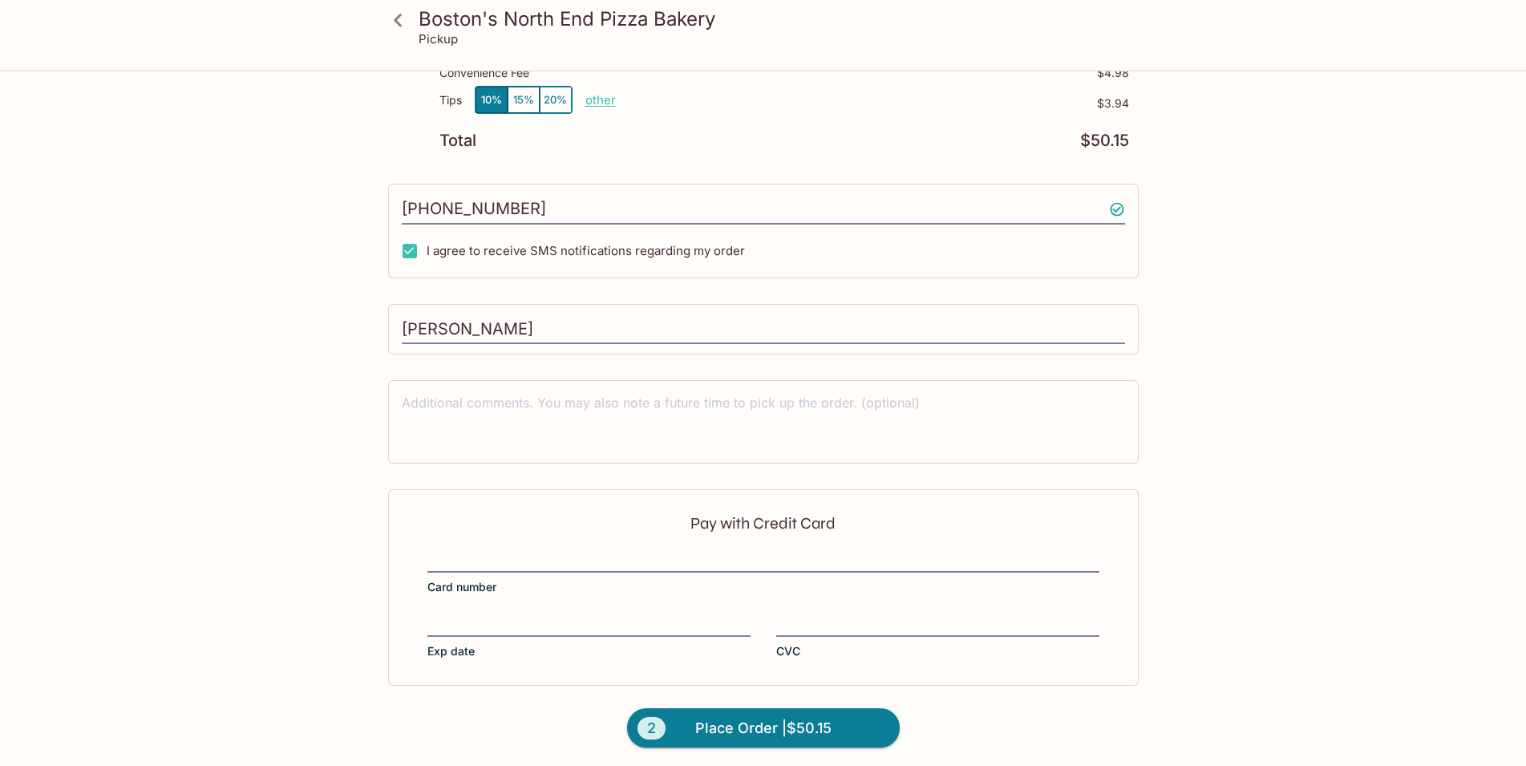
scroll to position [313, 0]
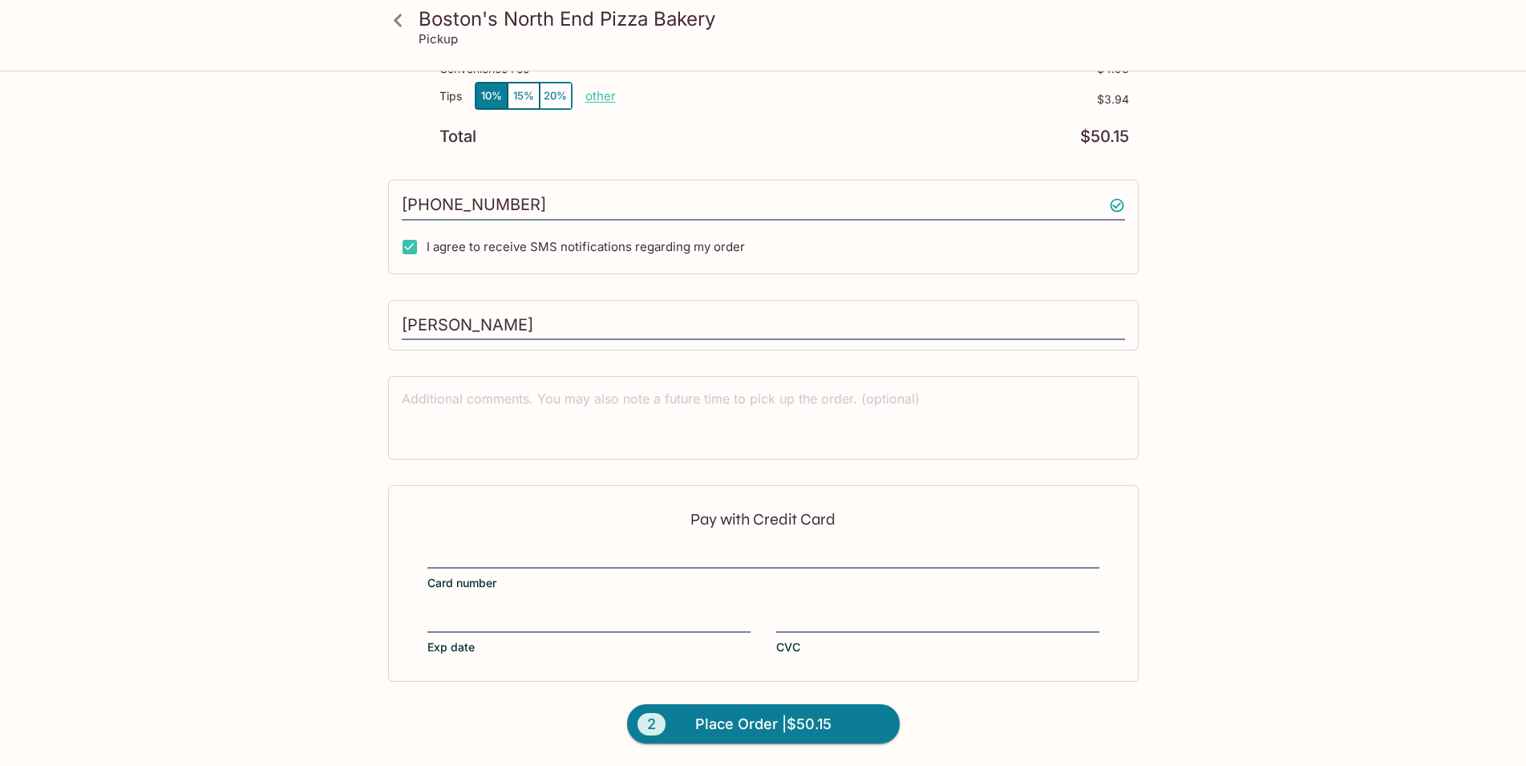
click at [580, 545] on div "Pay with Credit Card Card number Exp date CVC" at bounding box center [763, 583] width 750 height 196
click at [579, 544] on div "Pay with Credit Card Card number Exp date CVC" at bounding box center [763, 583] width 750 height 196
click at [463, 610] on div "Pay with Credit Card Card number Exp date CVC" at bounding box center [763, 583] width 750 height 196
click at [738, 716] on span "Place Order | $50.15" at bounding box center [763, 724] width 136 height 26
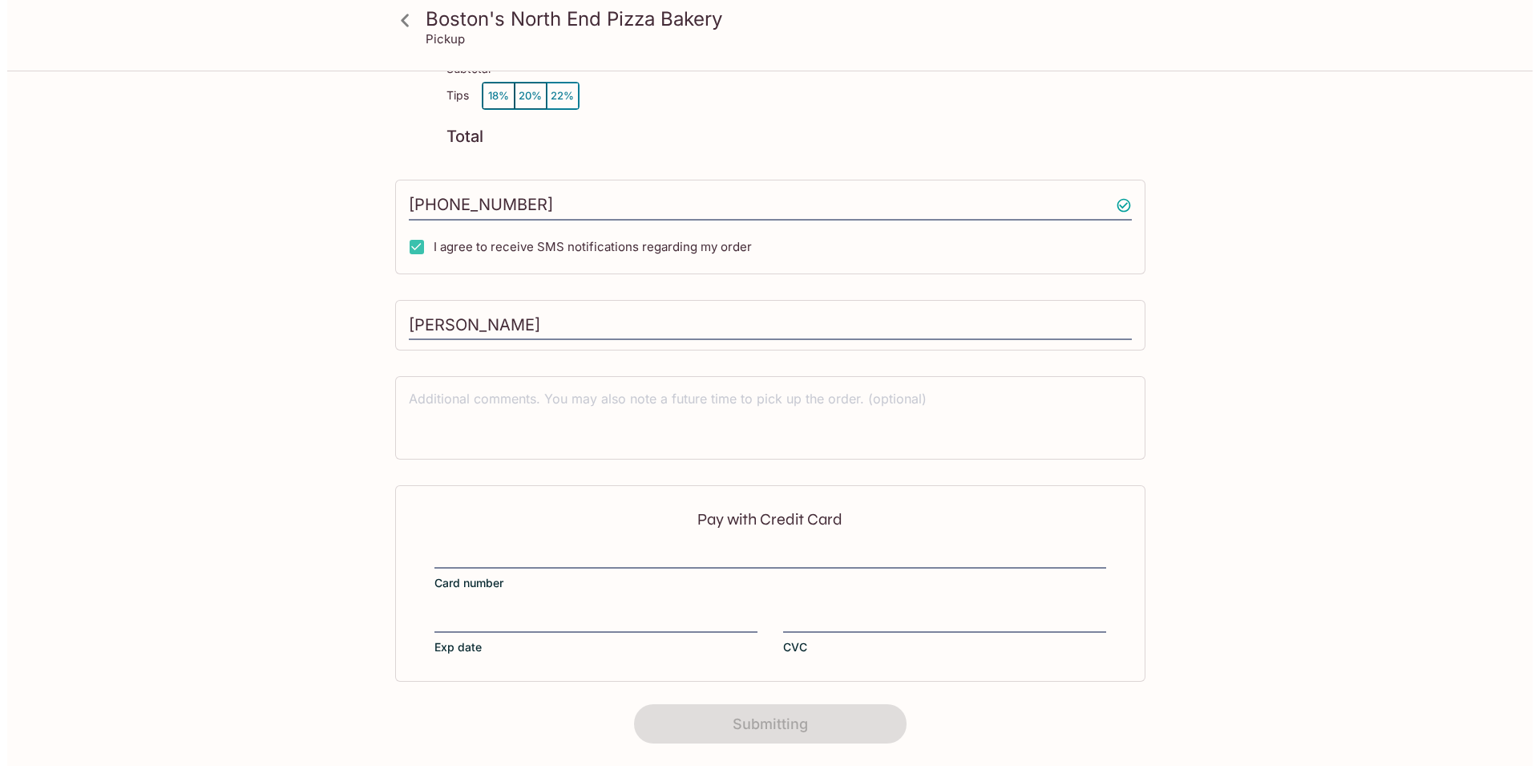
scroll to position [0, 0]
